Goal: Information Seeking & Learning: Learn about a topic

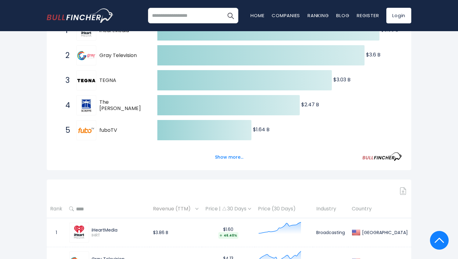
scroll to position [144, 0]
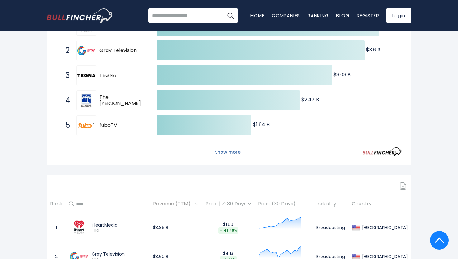
click at [225, 153] on button "Show more..." at bounding box center [229, 152] width 36 height 10
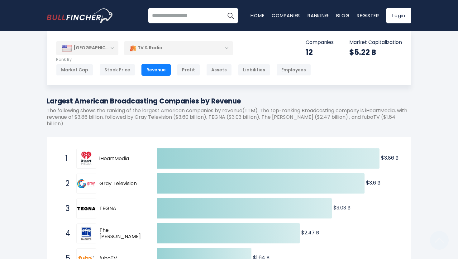
scroll to position [0, 0]
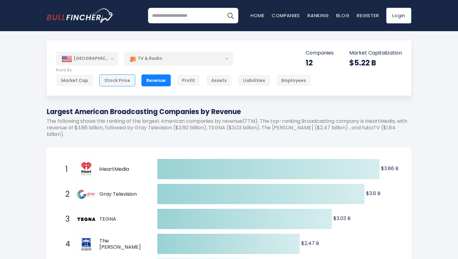
click at [110, 80] on div "Stock Price" at bounding box center [117, 80] width 36 height 12
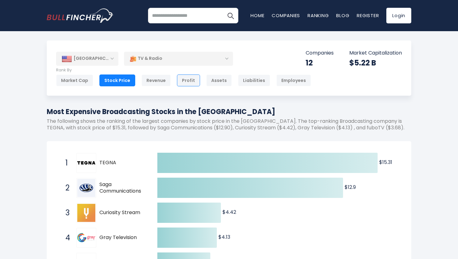
click at [184, 80] on div "Profit" at bounding box center [188, 80] width 23 height 12
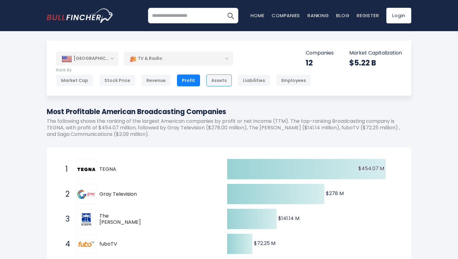
click at [216, 79] on div "Assets" at bounding box center [219, 80] width 26 height 12
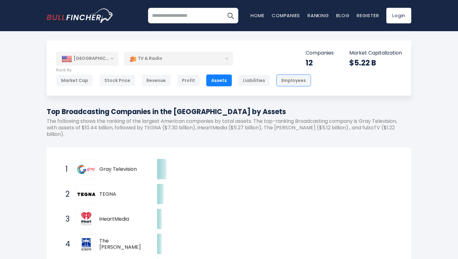
click at [288, 81] on div "Employees" at bounding box center [293, 80] width 35 height 12
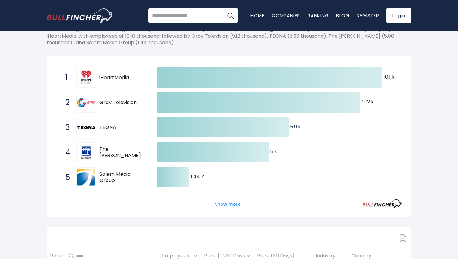
scroll to position [92, 0]
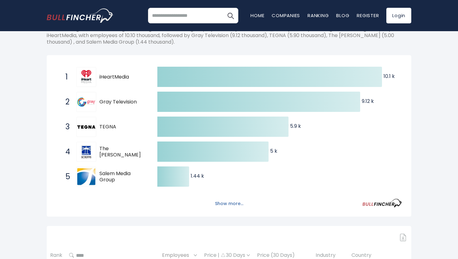
click at [222, 203] on button "Show more..." at bounding box center [229, 203] width 36 height 10
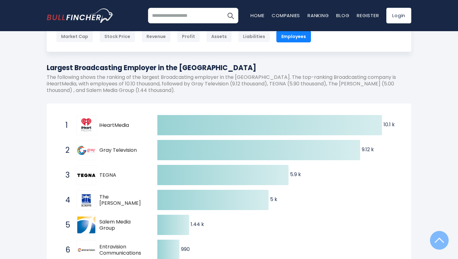
scroll to position [0, 0]
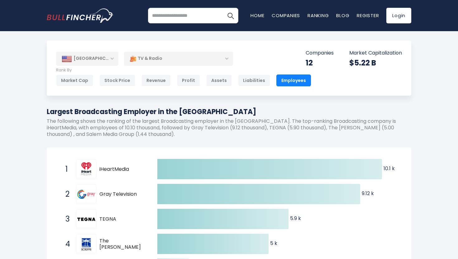
click at [223, 57] on div "TV & Radio" at bounding box center [178, 58] width 109 height 14
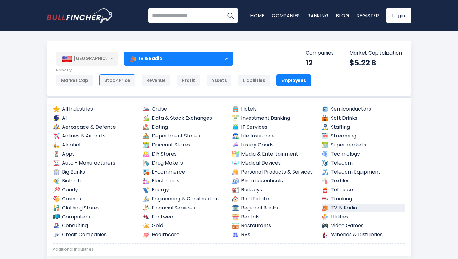
click at [119, 77] on div "Stock Price" at bounding box center [117, 80] width 36 height 12
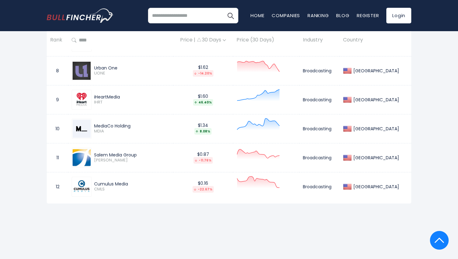
scroll to position [497, 0]
